Goal: Information Seeking & Learning: Learn about a topic

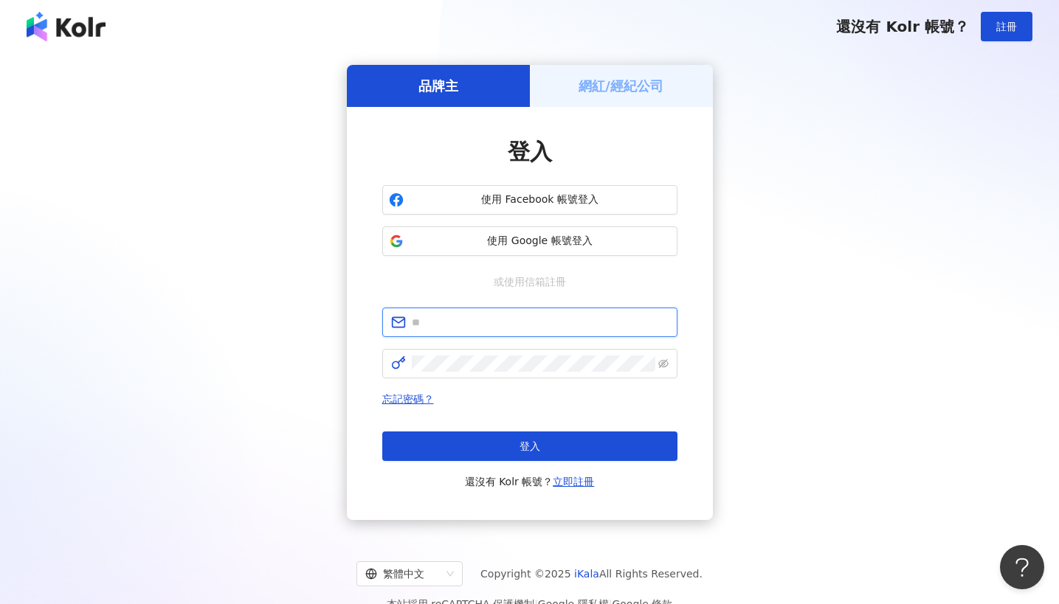
click at [539, 325] on input "text" at bounding box center [540, 322] width 257 height 16
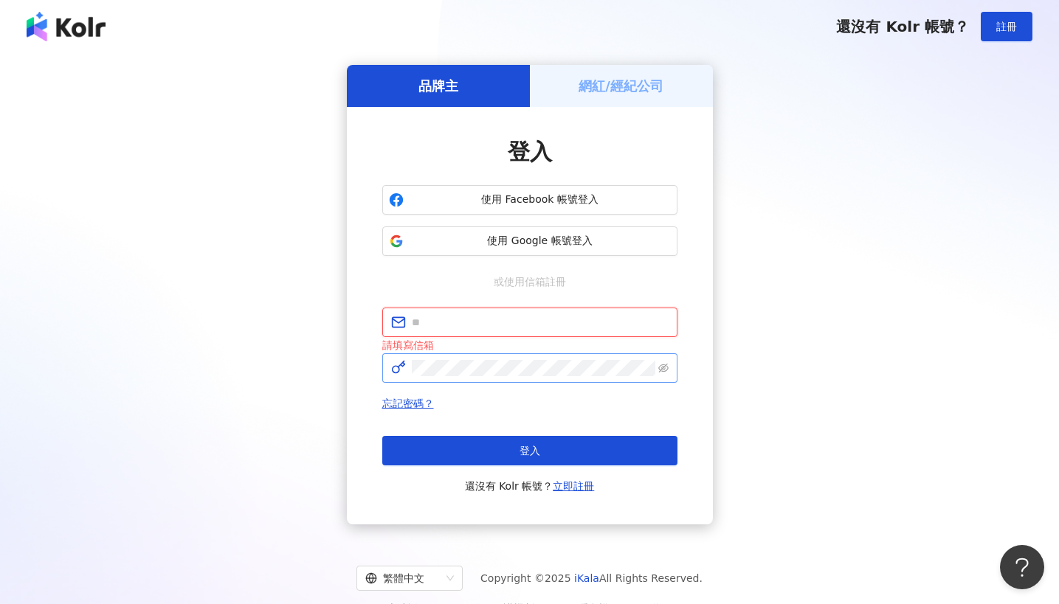
type input "**********"
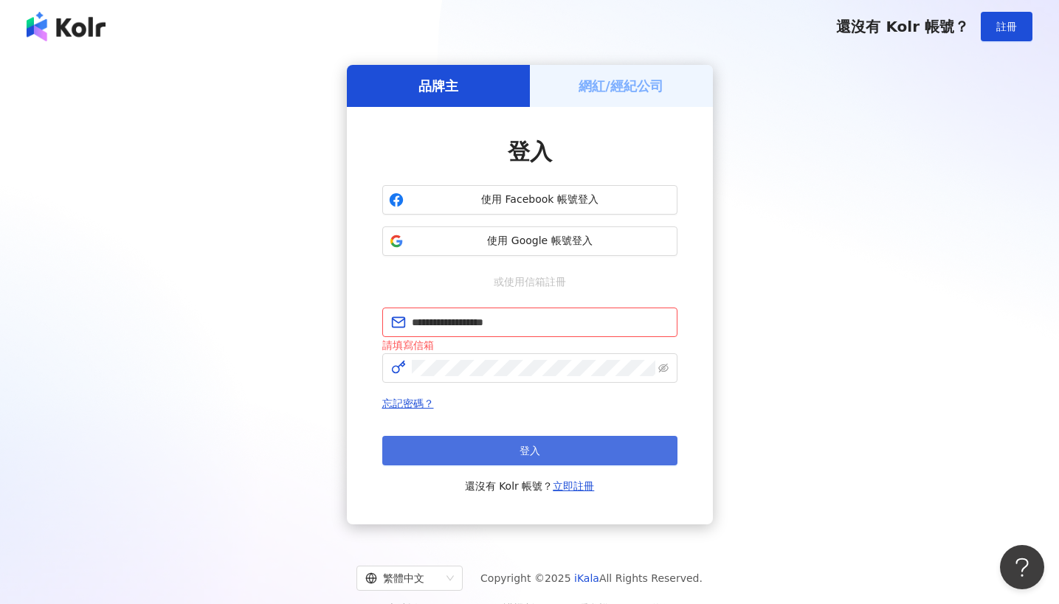
click at [587, 458] on button "登入" at bounding box center [529, 451] width 295 height 30
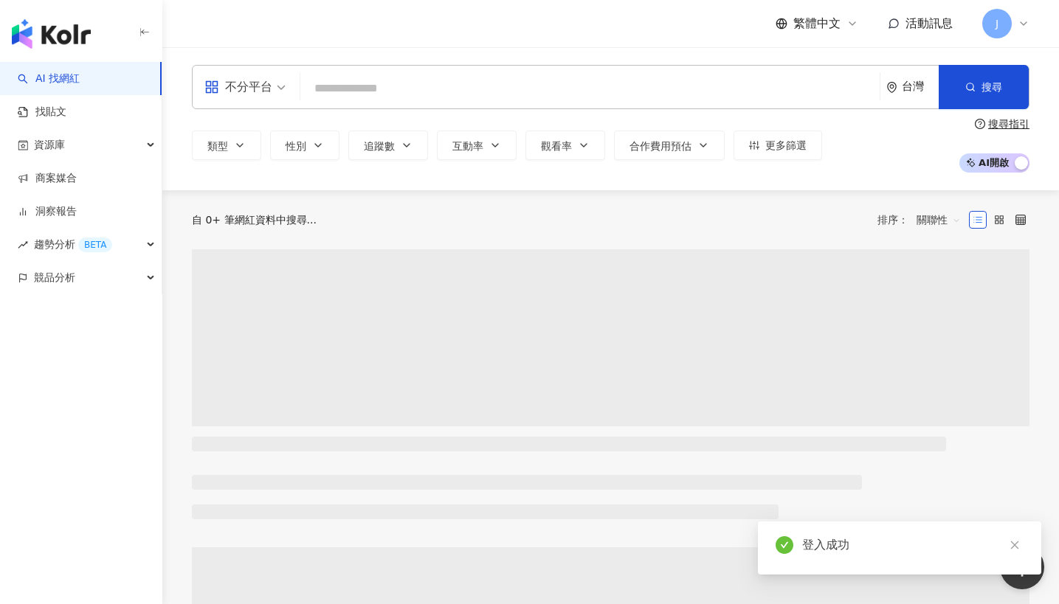
click at [382, 92] on input "search" at bounding box center [590, 89] width 568 height 28
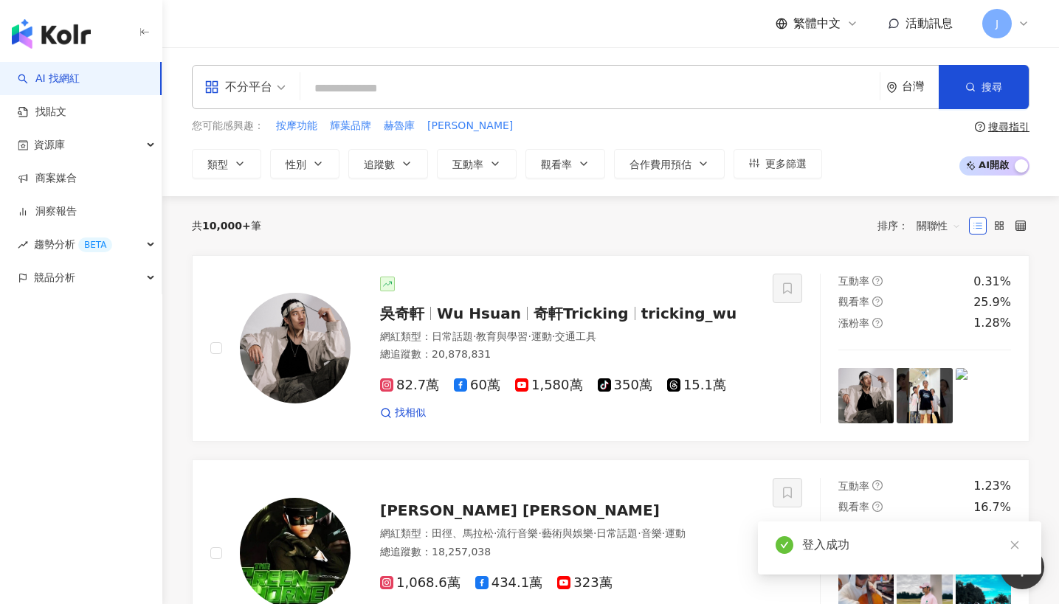
click at [397, 92] on input "search" at bounding box center [590, 89] width 568 height 28
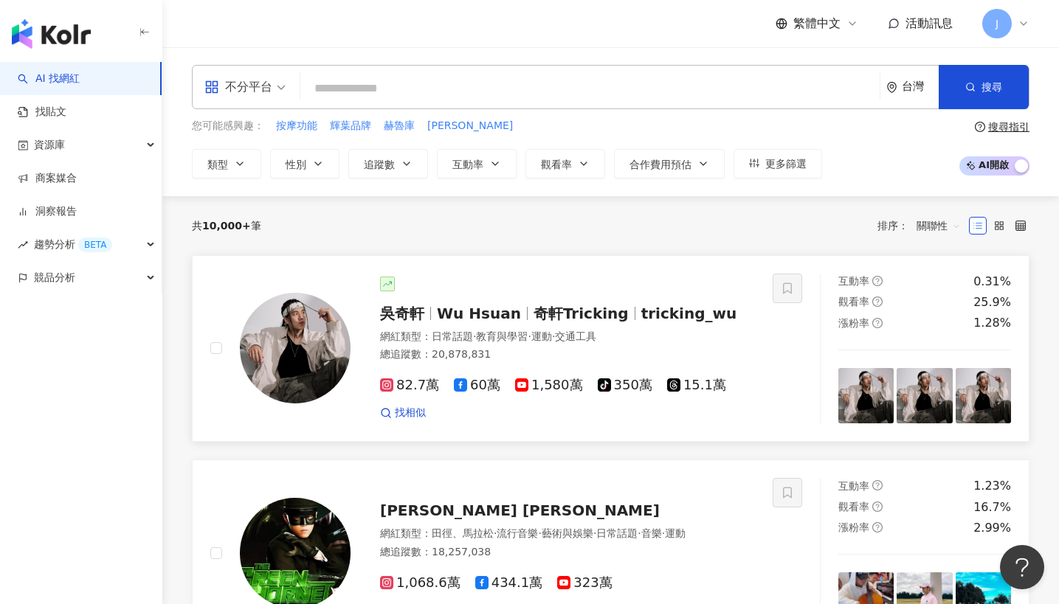
click at [576, 306] on span "奇軒Tricking" at bounding box center [581, 314] width 95 height 18
click at [244, 160] on icon "button" at bounding box center [240, 164] width 12 height 12
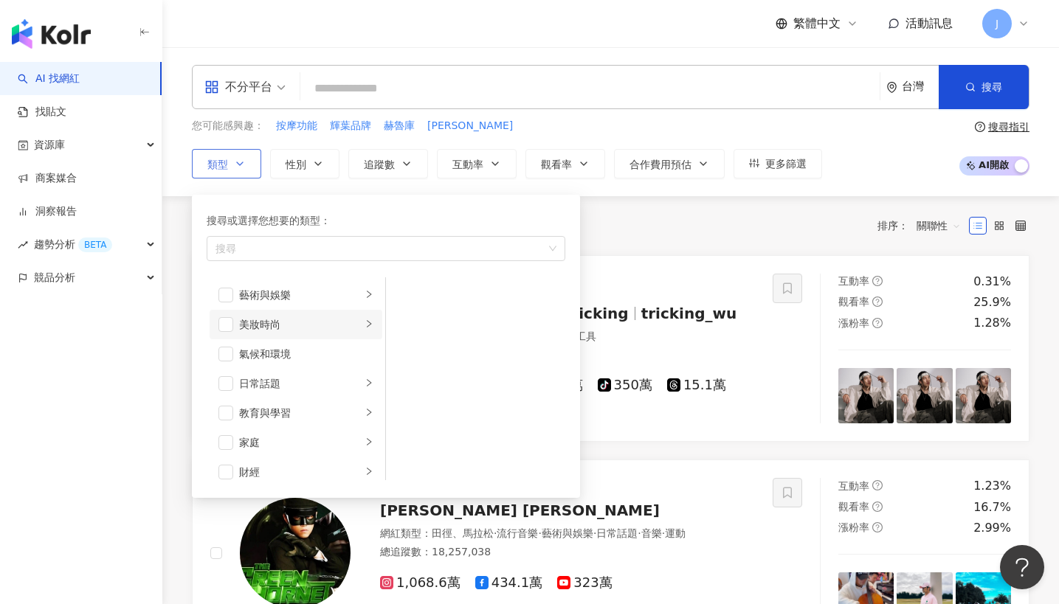
click at [270, 327] on div "美妝時尚" at bounding box center [300, 325] width 123 height 16
click at [432, 292] on div "保養" at bounding box center [485, 295] width 135 height 16
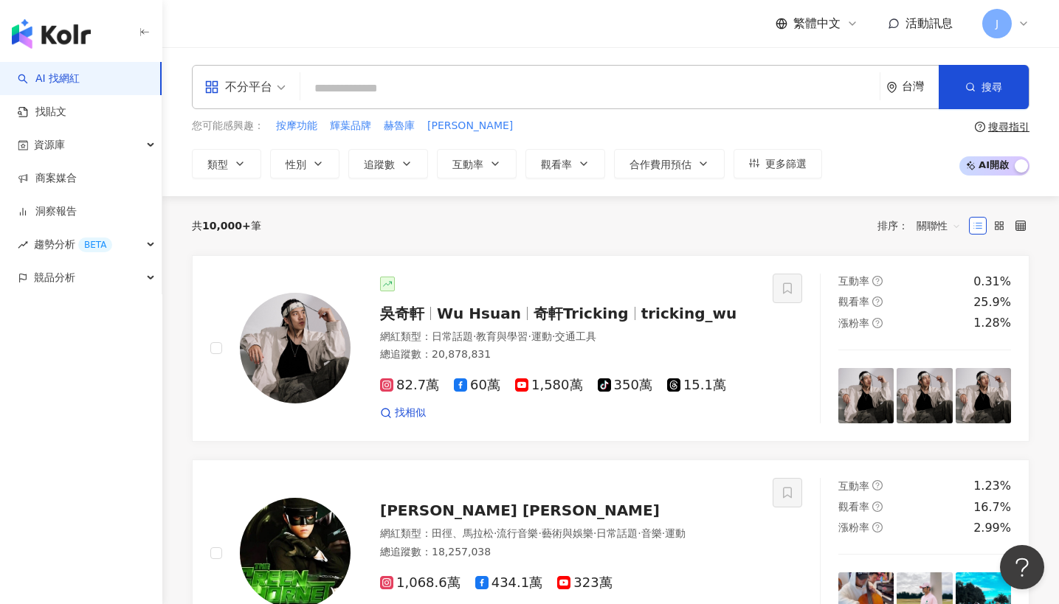
click at [609, 215] on div "共 10,000+ 筆 排序： 關聯性" at bounding box center [611, 226] width 838 height 24
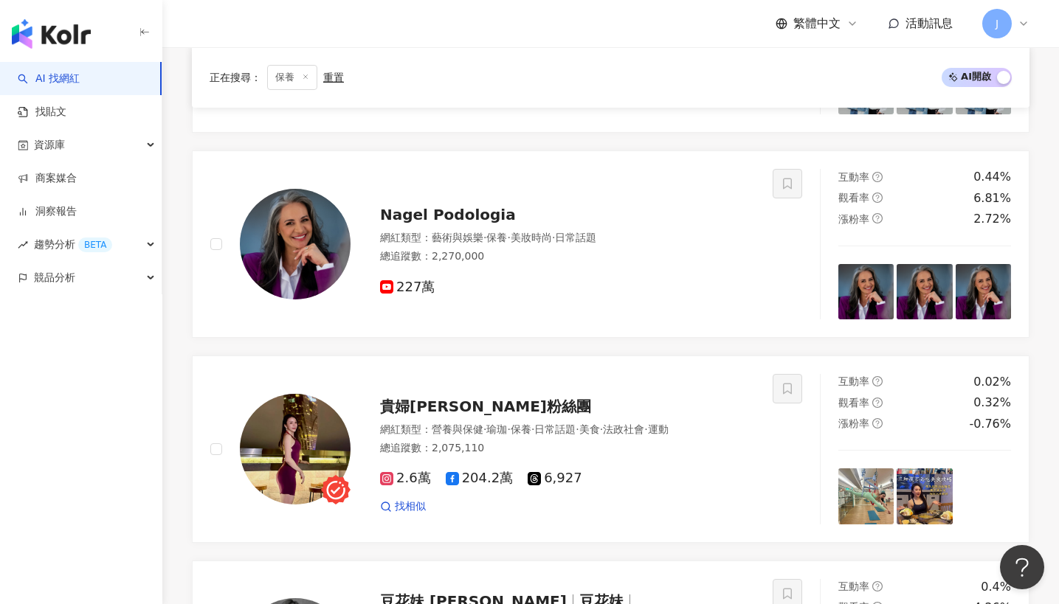
scroll to position [1061, 0]
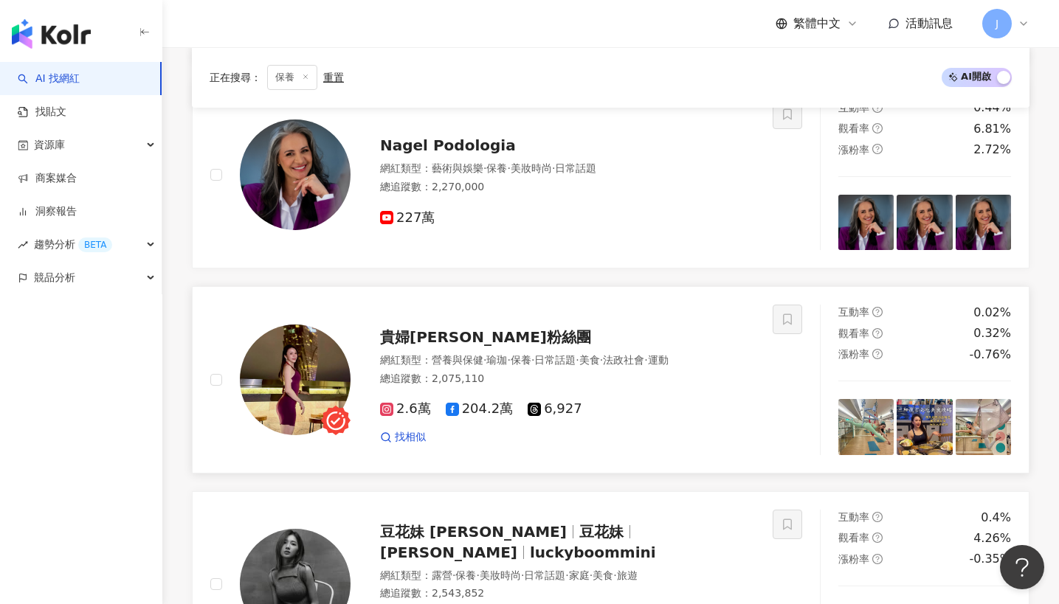
click at [536, 325] on div "貴婦俞婷粉絲團 網紅類型 ： 營養與保健 · 瑜珈 · 保養 · 日常話題 · 美食 · 法政社會 · 運動 總追蹤數 ： 2,075,110 2.6萬 20…" at bounding box center [553, 379] width 404 height 129
